Goal: Book appointment/travel/reservation

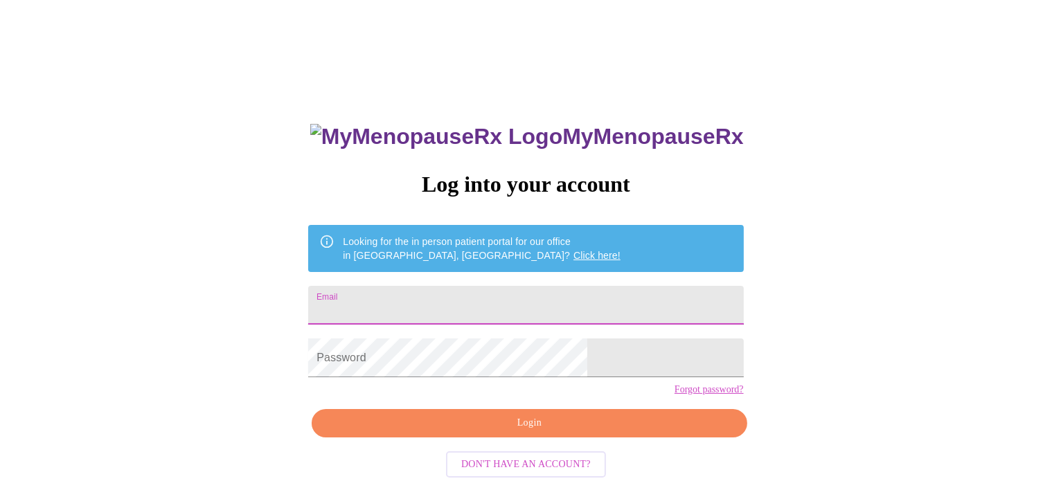
click at [543, 296] on input "Email" at bounding box center [525, 305] width 435 height 39
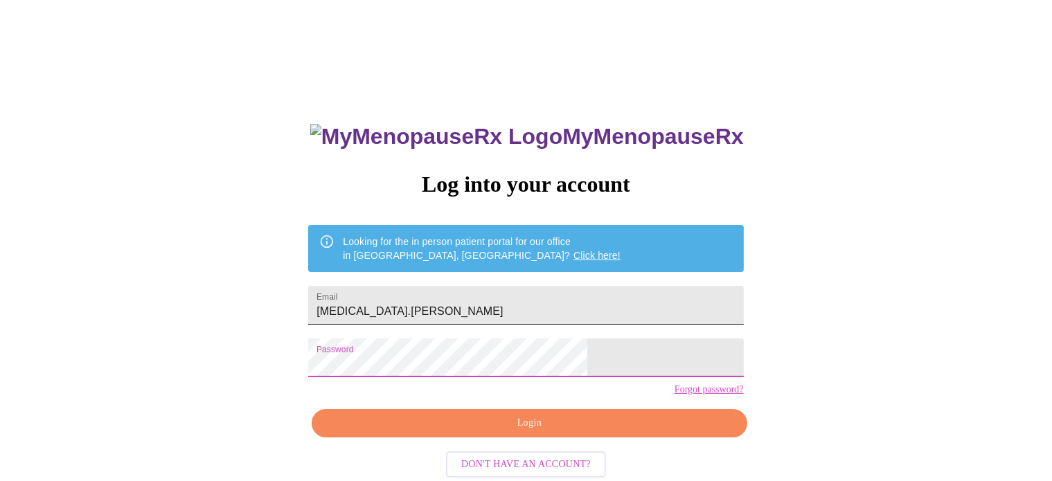
click at [489, 298] on input "alexia.ellett" at bounding box center [525, 305] width 435 height 39
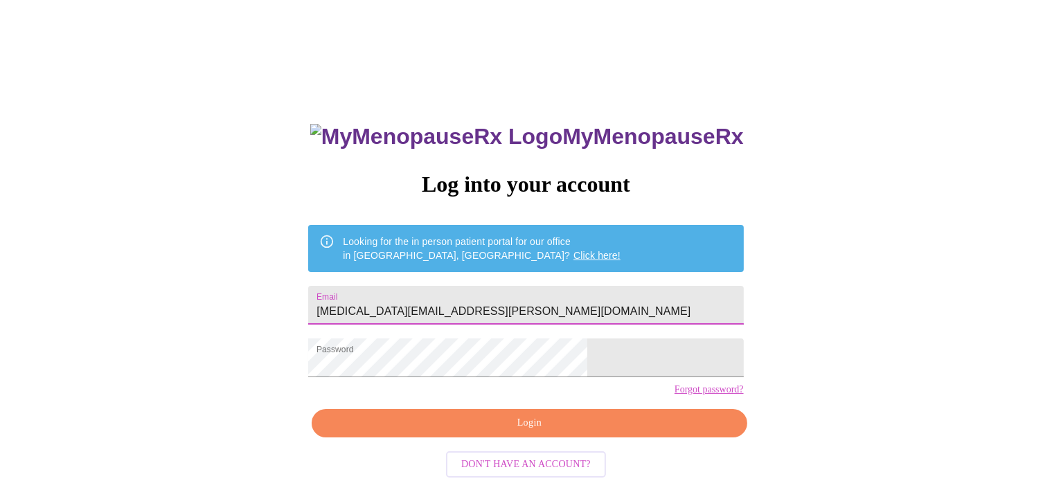
type input "alexia.ellett@gmail.com"
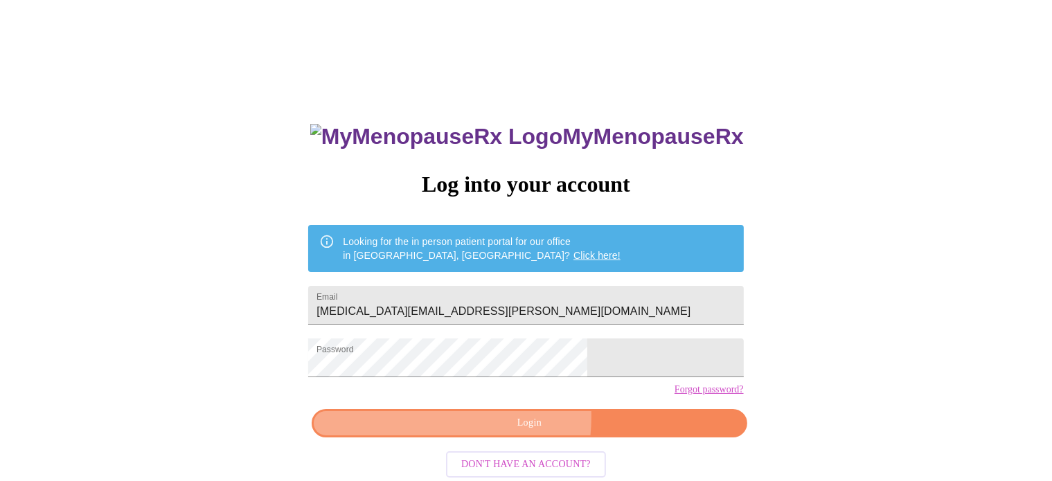
click at [476, 432] on span "Login" at bounding box center [529, 423] width 403 height 17
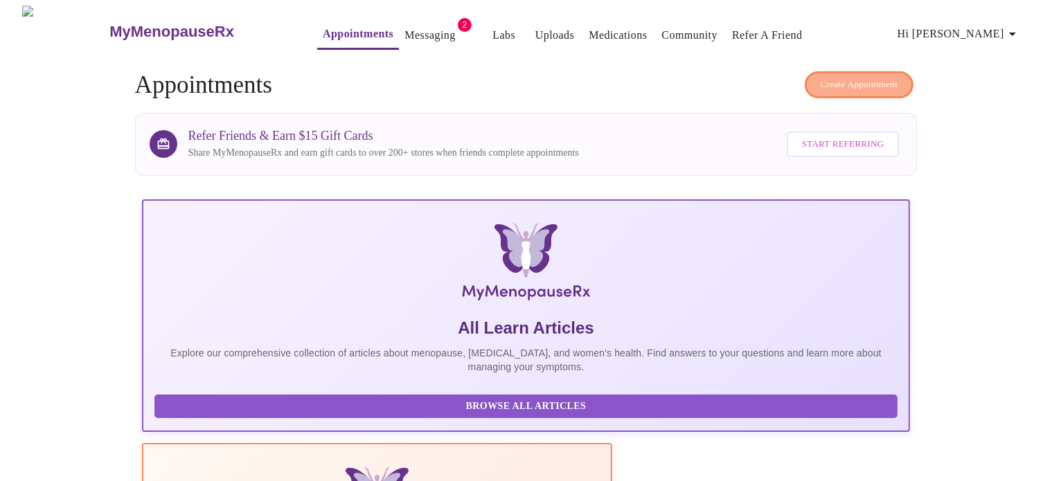
click at [890, 77] on span "Create Appointment" at bounding box center [859, 85] width 78 height 16
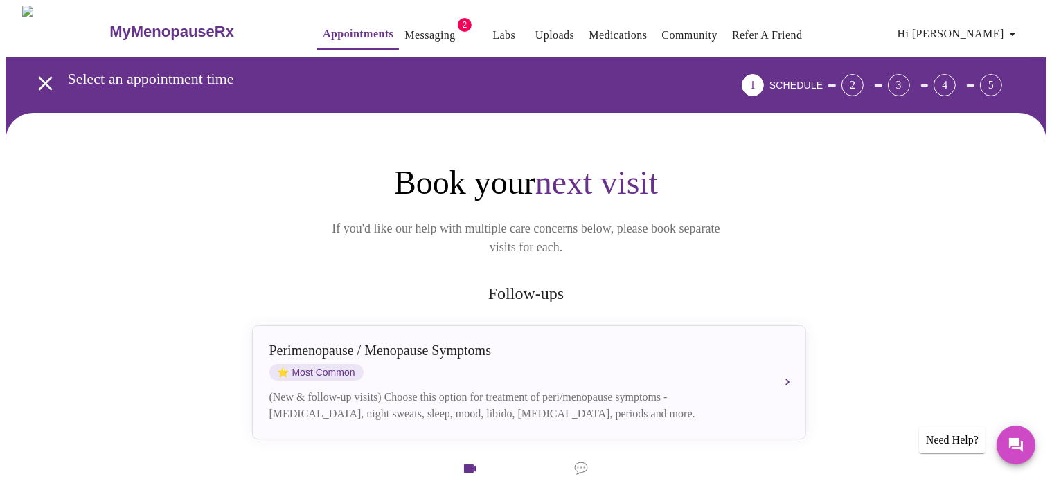
drag, startPoint x: 1048, startPoint y: 69, endPoint x: 1061, endPoint y: 104, distance: 37.7
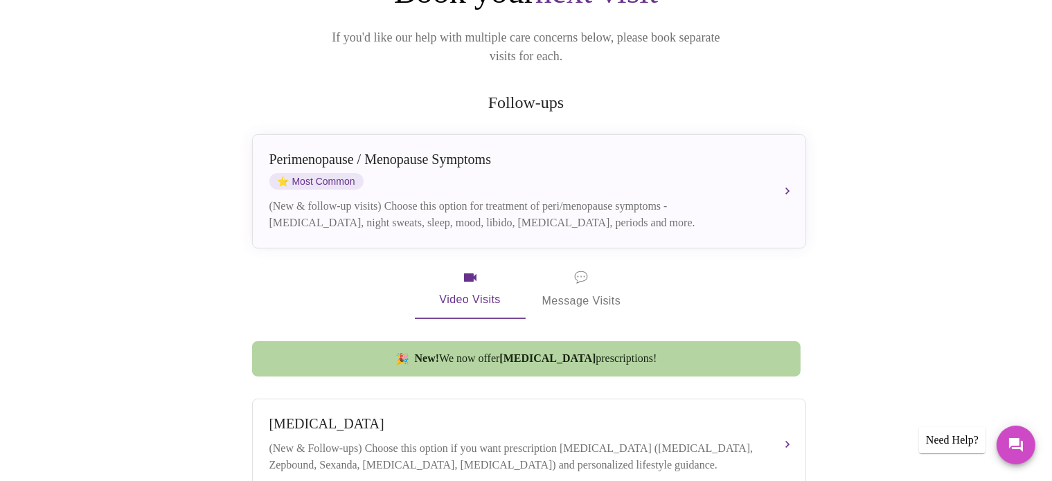
scroll to position [172, 0]
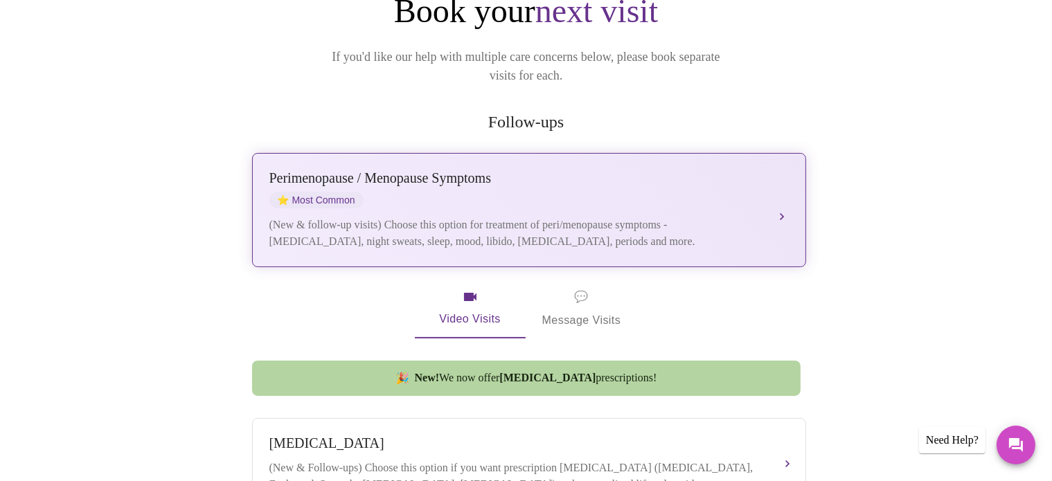
click at [746, 176] on div "Perimenopause / Menopause Symptoms ⭐ Most Common" at bounding box center [515, 189] width 492 height 38
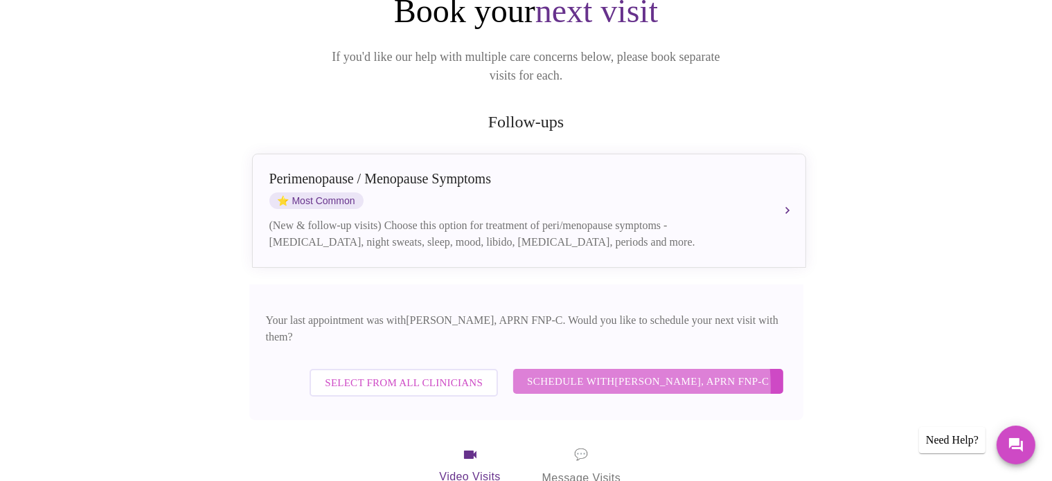
click at [582, 373] on span "Schedule with Kelly Perisin, APRN FNP-C" at bounding box center [648, 382] width 242 height 18
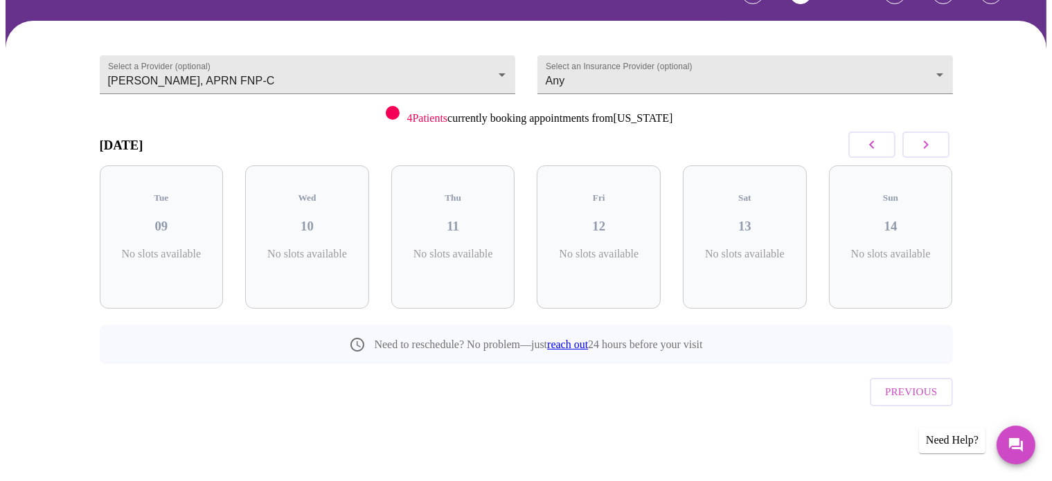
scroll to position [62, 0]
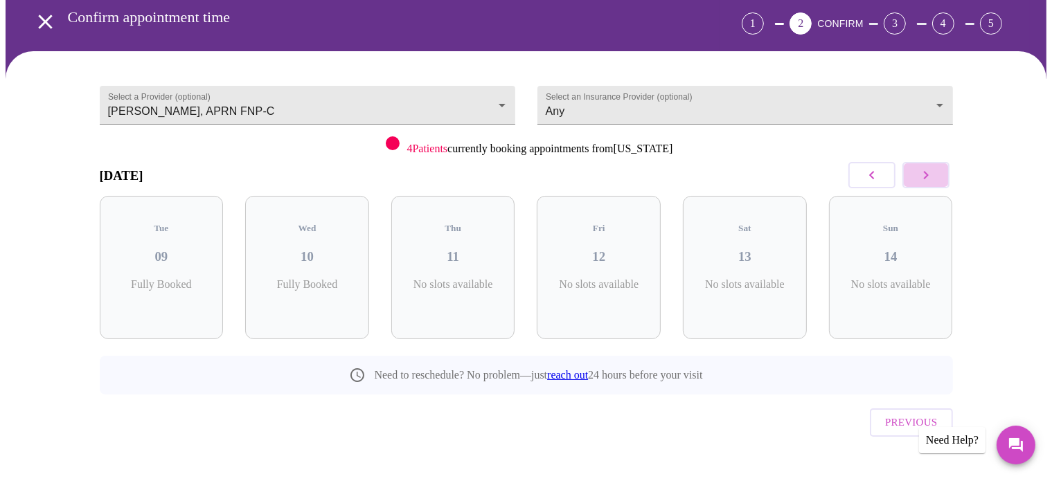
click at [928, 179] on icon "button" at bounding box center [925, 175] width 17 height 17
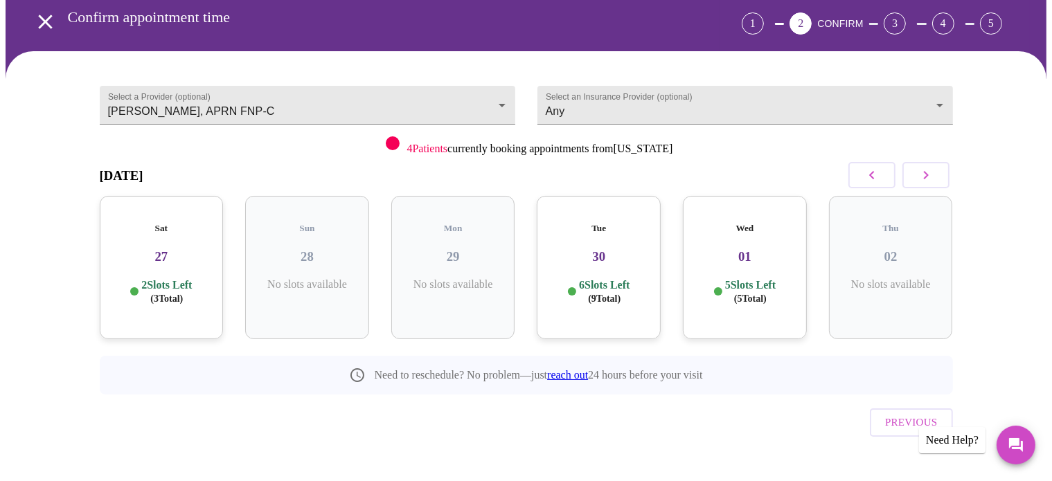
click at [872, 172] on icon "button" at bounding box center [871, 175] width 5 height 8
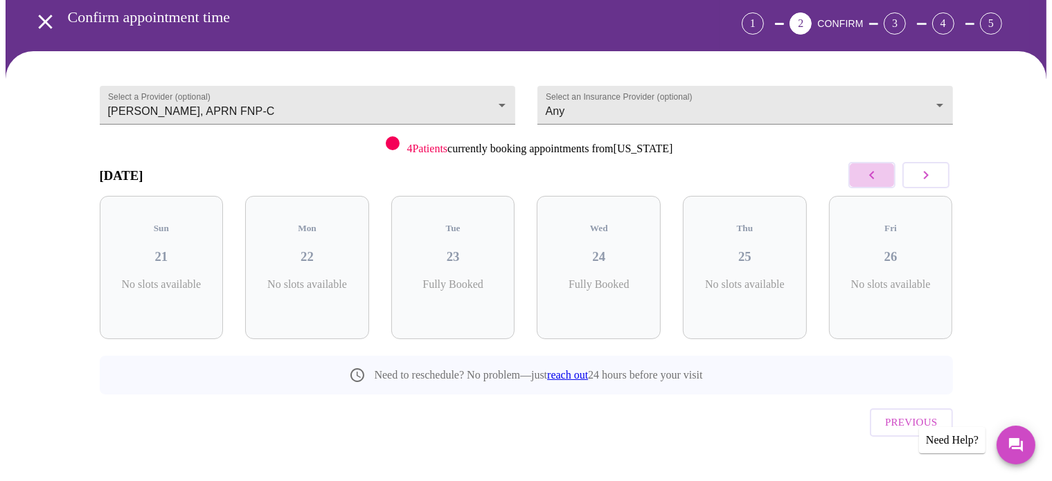
click at [872, 172] on icon "button" at bounding box center [871, 175] width 5 height 8
click at [929, 170] on icon "button" at bounding box center [925, 175] width 17 height 17
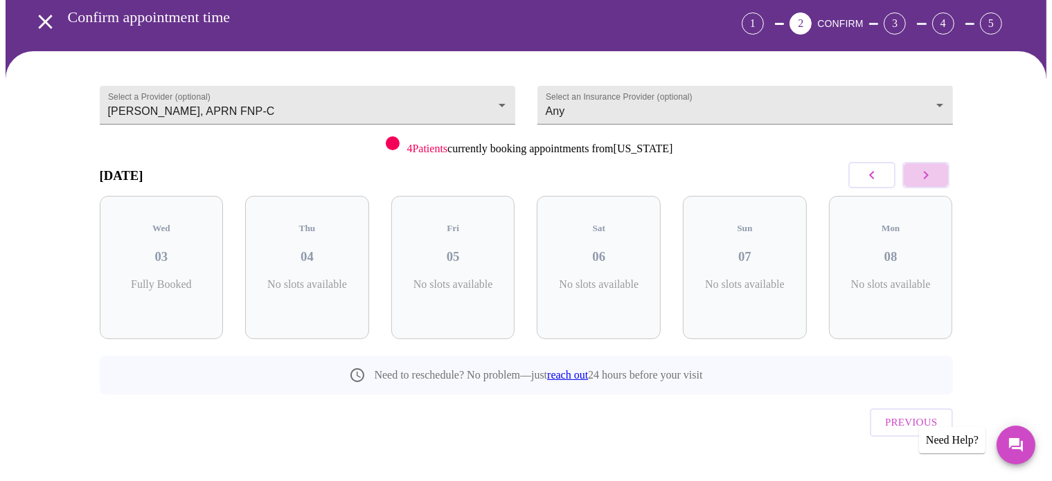
click at [929, 170] on icon "button" at bounding box center [925, 175] width 17 height 17
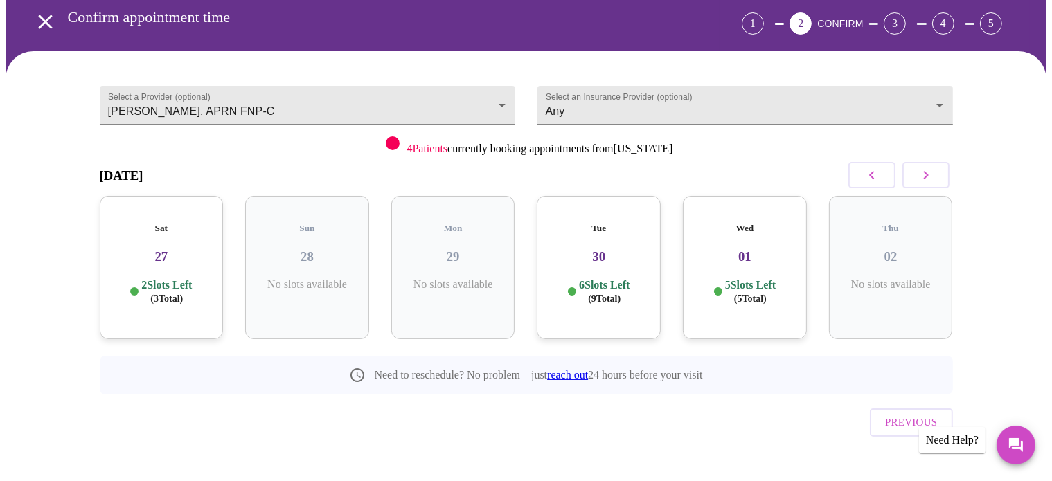
click at [186, 278] on p "2 Slots Left ( 3 Total)" at bounding box center [166, 291] width 51 height 27
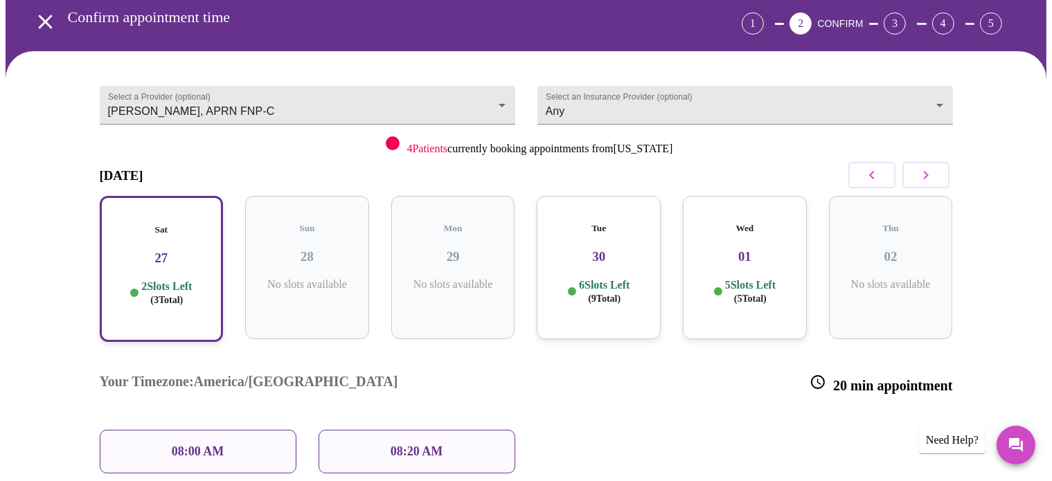
click at [195, 430] on div "08:00 AM" at bounding box center [198, 452] width 197 height 44
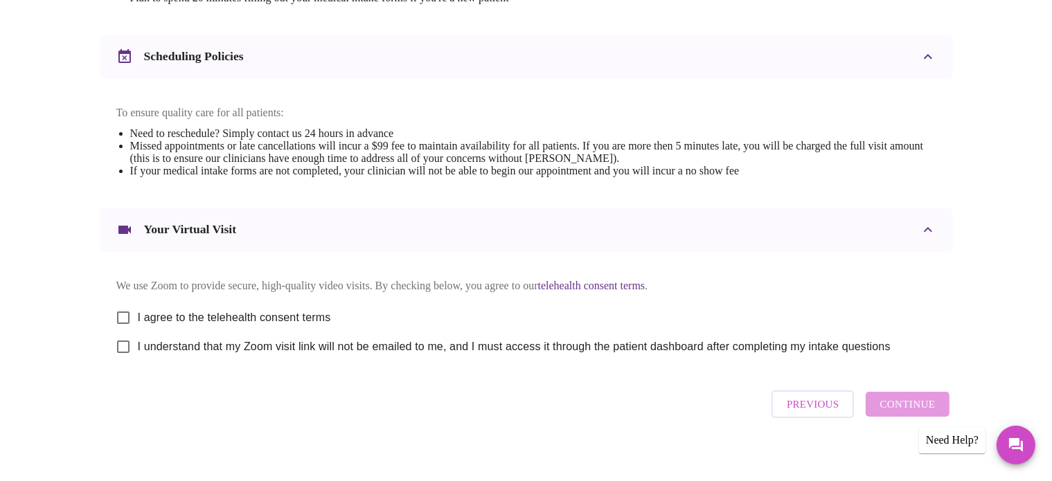
scroll to position [498, 0]
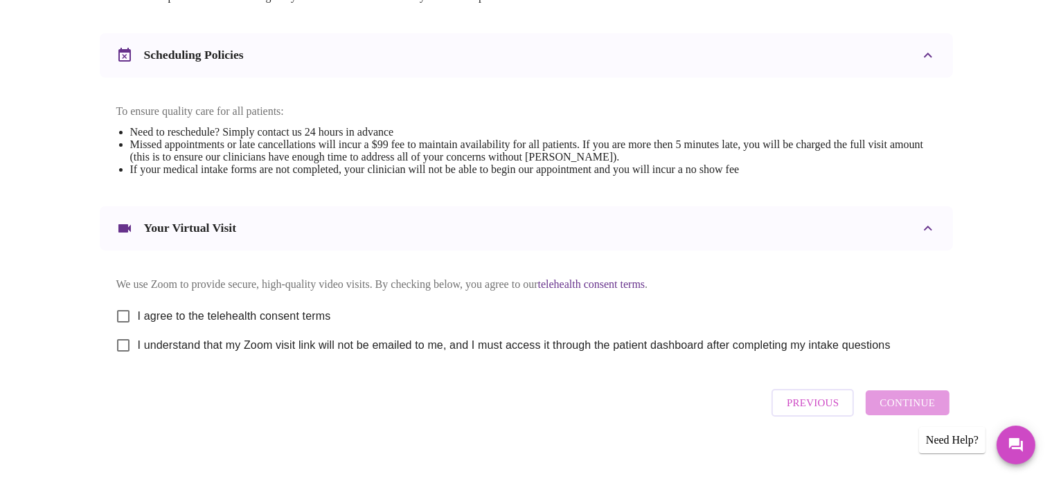
click at [121, 329] on input "I agree to the telehealth consent terms" at bounding box center [123, 316] width 29 height 29
checkbox input "true"
click at [121, 354] on input "I understand that my Zoom visit link will not be emailed to me, and I must acce…" at bounding box center [123, 345] width 29 height 29
checkbox input "true"
click at [883, 412] on span "Continue" at bounding box center [906, 403] width 55 height 18
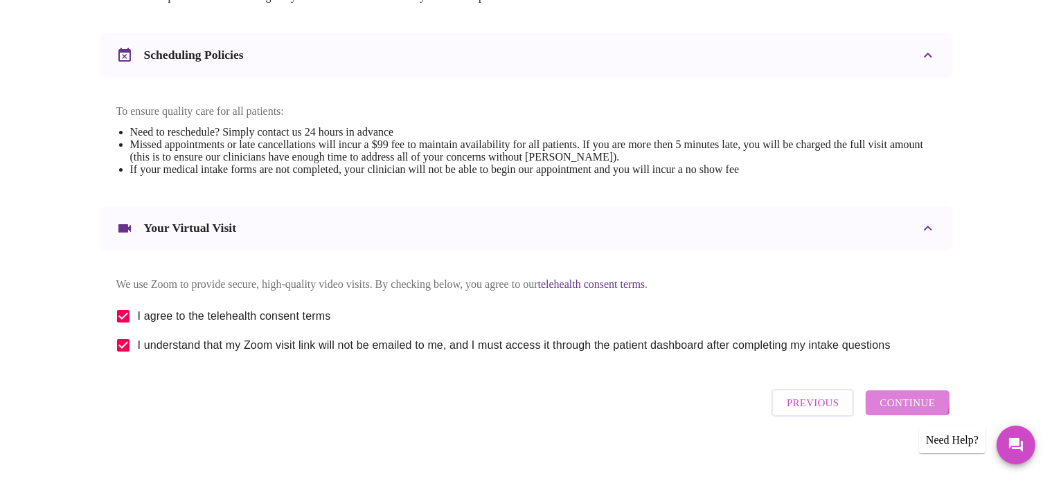
scroll to position [107, 0]
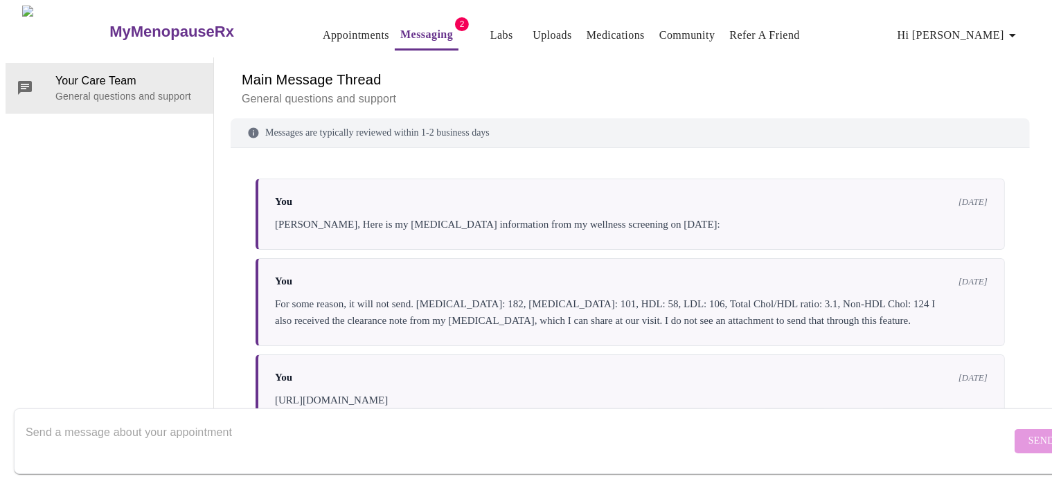
scroll to position [710, 0]
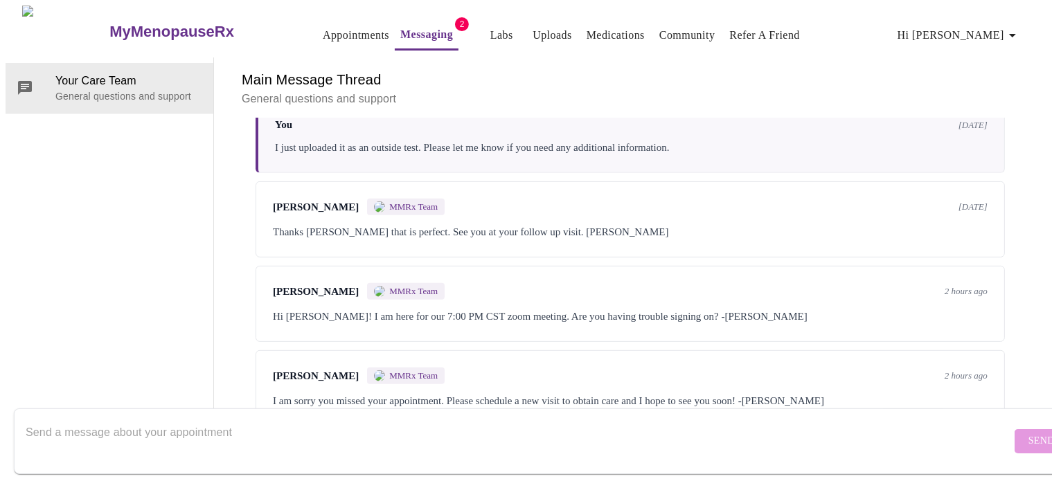
click at [659, 352] on div "Kelly Perisin MMRx Team 2 hours ago I am sorry you missed your appointment. Ple…" at bounding box center [629, 388] width 749 height 76
click at [785, 458] on form "Send" at bounding box center [546, 442] width 1064 height 66
click at [781, 439] on textarea "Send a message about your appointment" at bounding box center [518, 441] width 985 height 44
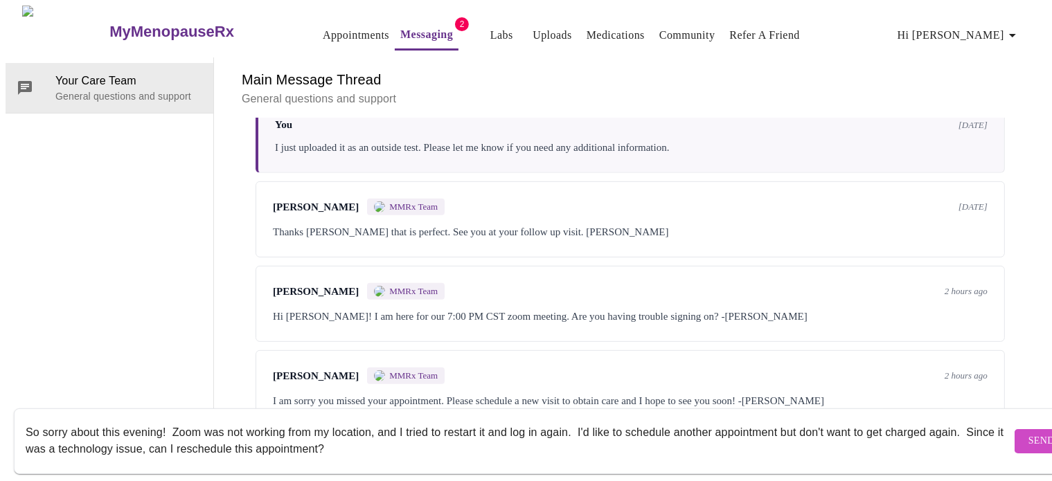
type textarea "So sorry about this evening! Zoom was not working from my location, and I tried…"
click at [1016, 436] on button "Send" at bounding box center [1041, 441] width 54 height 24
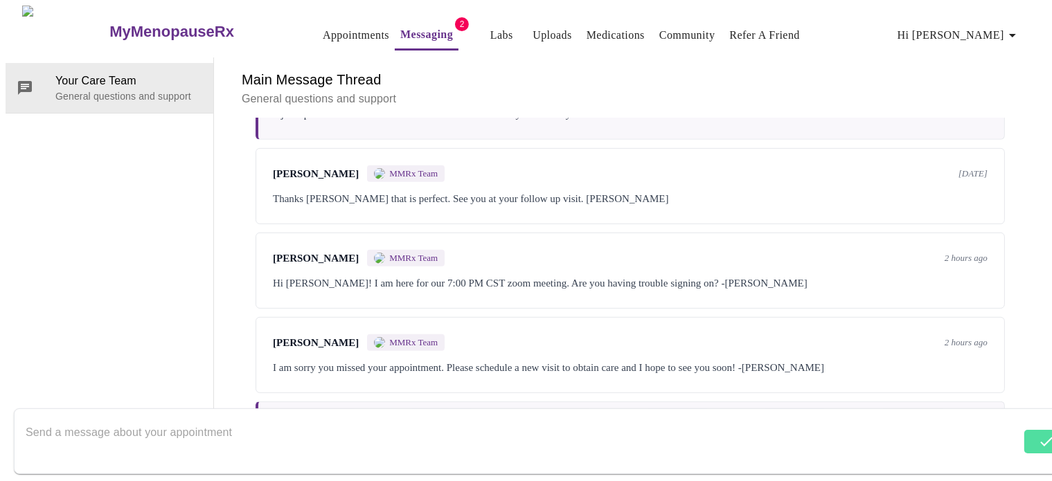
scroll to position [810, 0]
